Goal: Navigation & Orientation: Go to known website

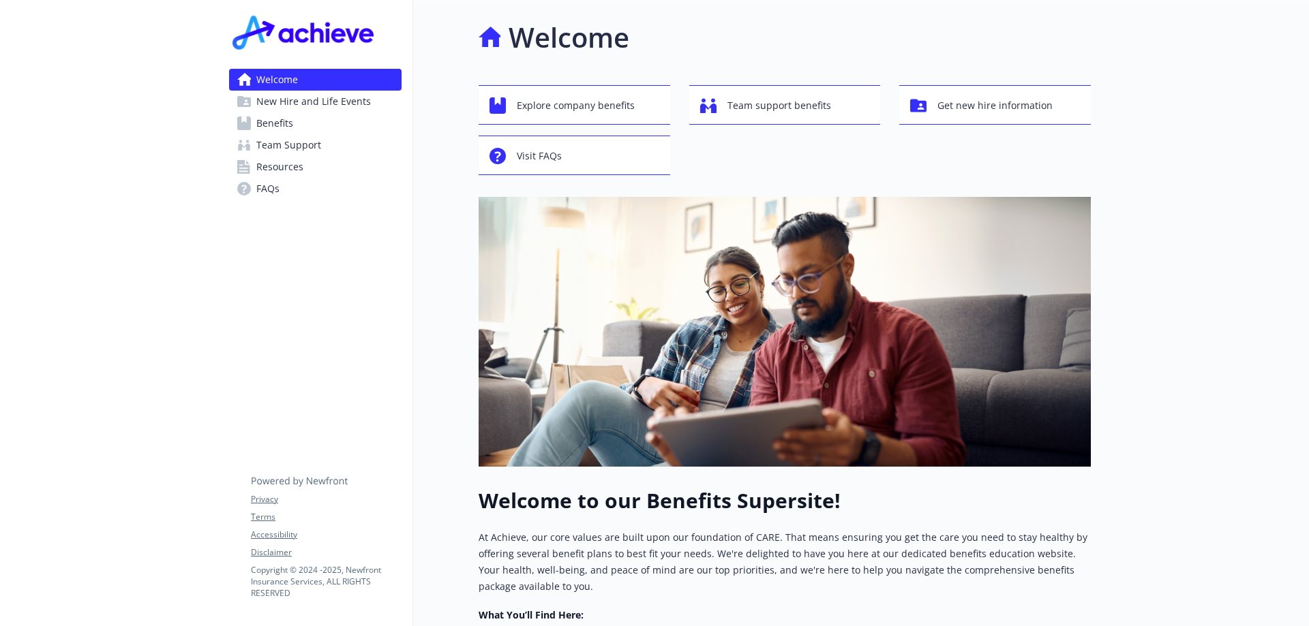
click at [271, 122] on span "Benefits" at bounding box center [274, 123] width 37 height 22
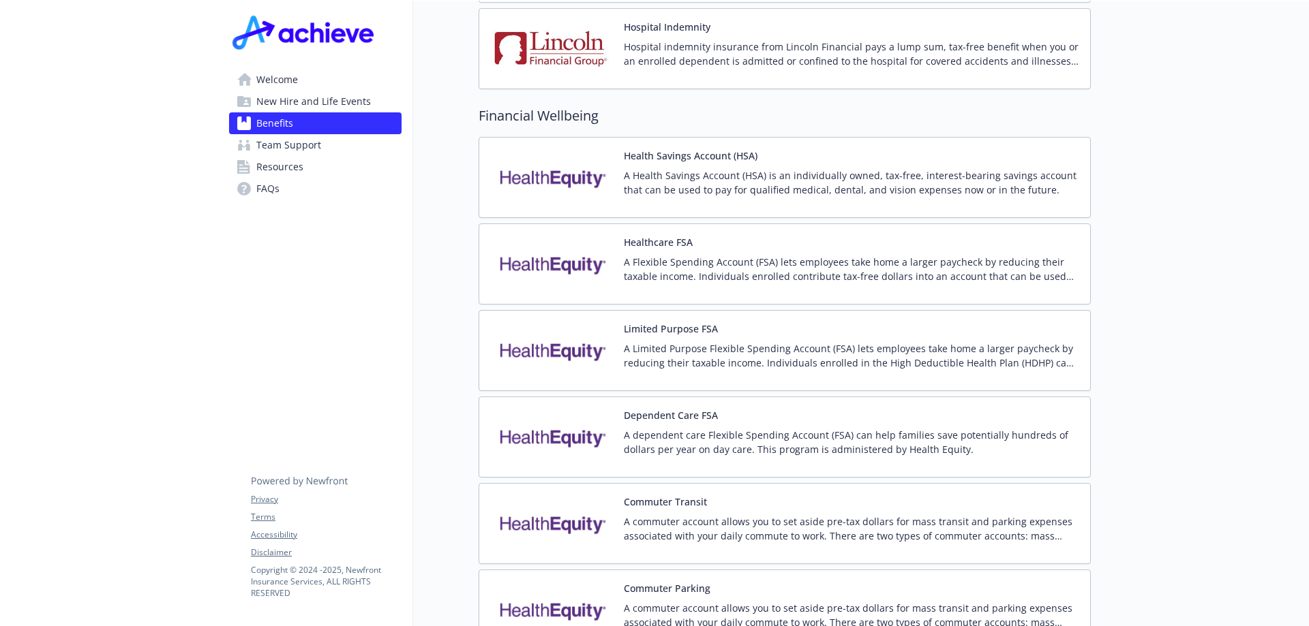
scroll to position [1977, 0]
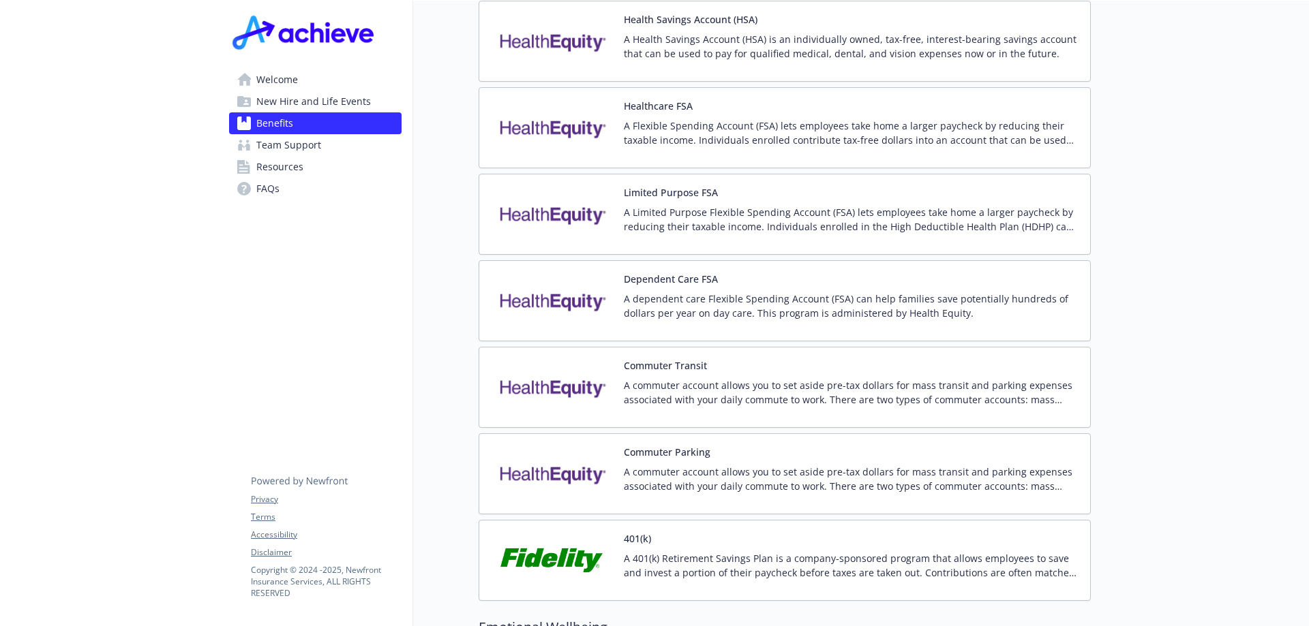
click at [553, 547] on img at bounding box center [551, 561] width 123 height 58
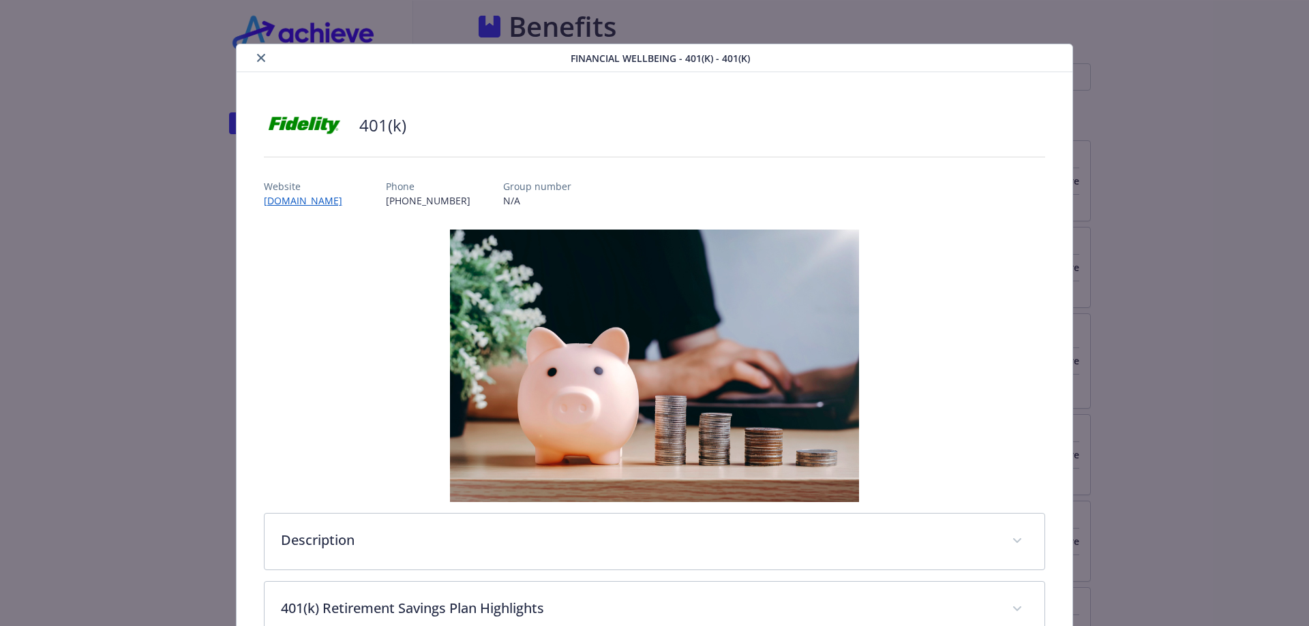
scroll to position [1977, 0]
click at [316, 198] on link "[DOMAIN_NAME]" at bounding box center [310, 201] width 92 height 16
